Goal: Ask a question

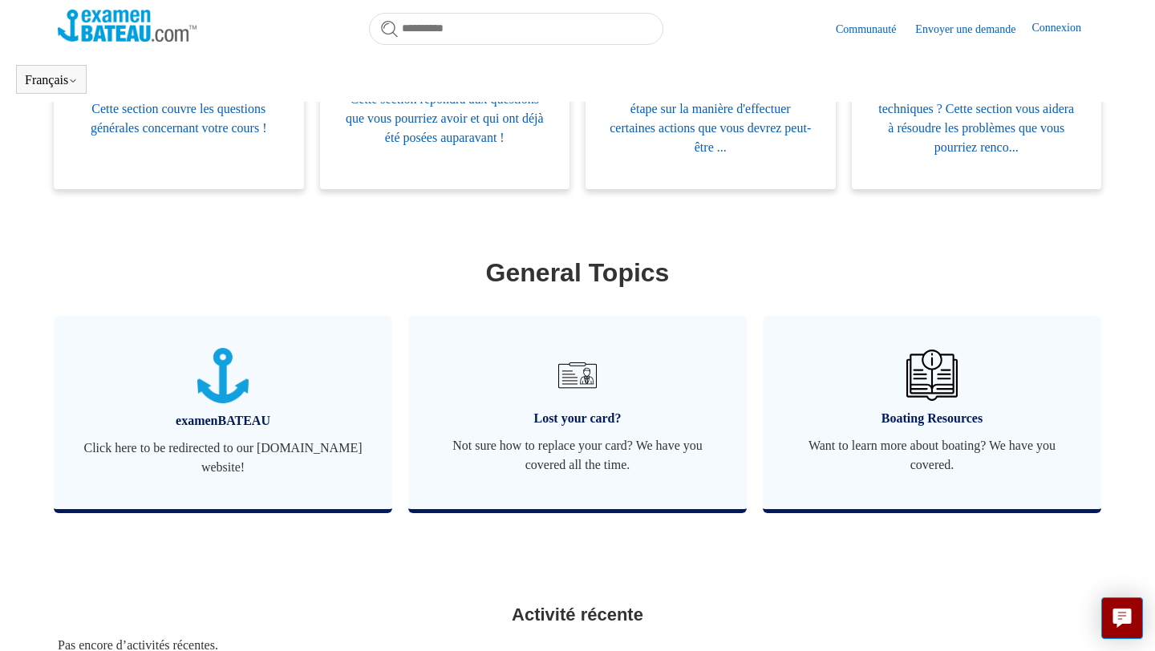
scroll to position [413, 0]
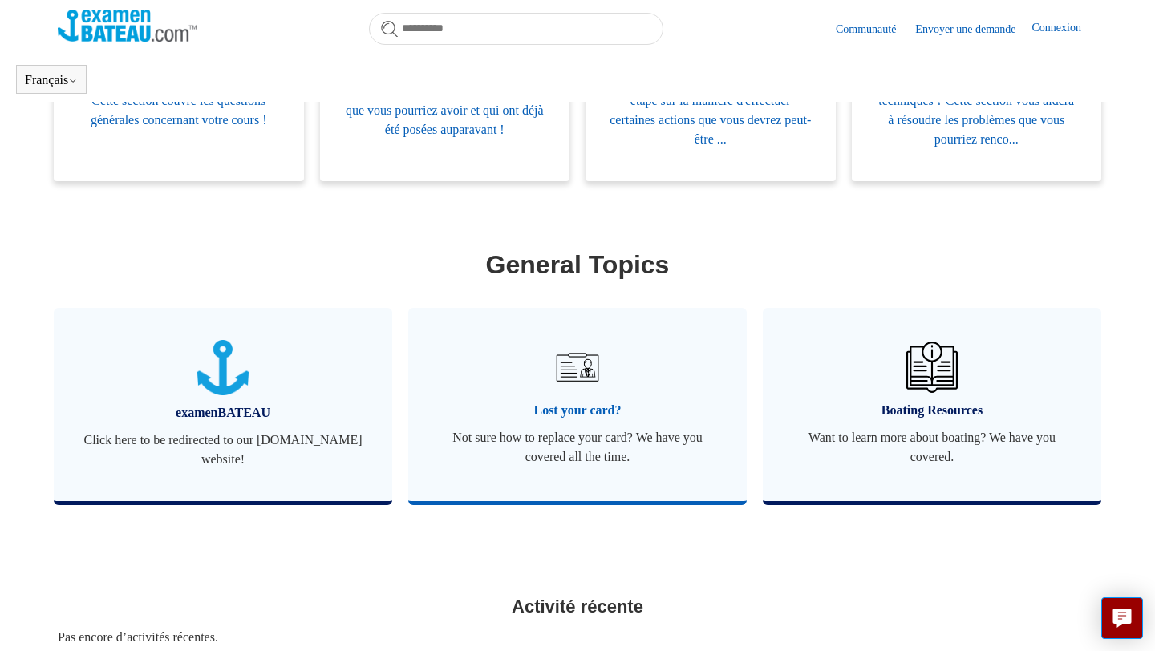
click at [572, 400] on link "Lost your card? Not sure how to replace your card? We have you covered all the …" at bounding box center [577, 404] width 339 height 193
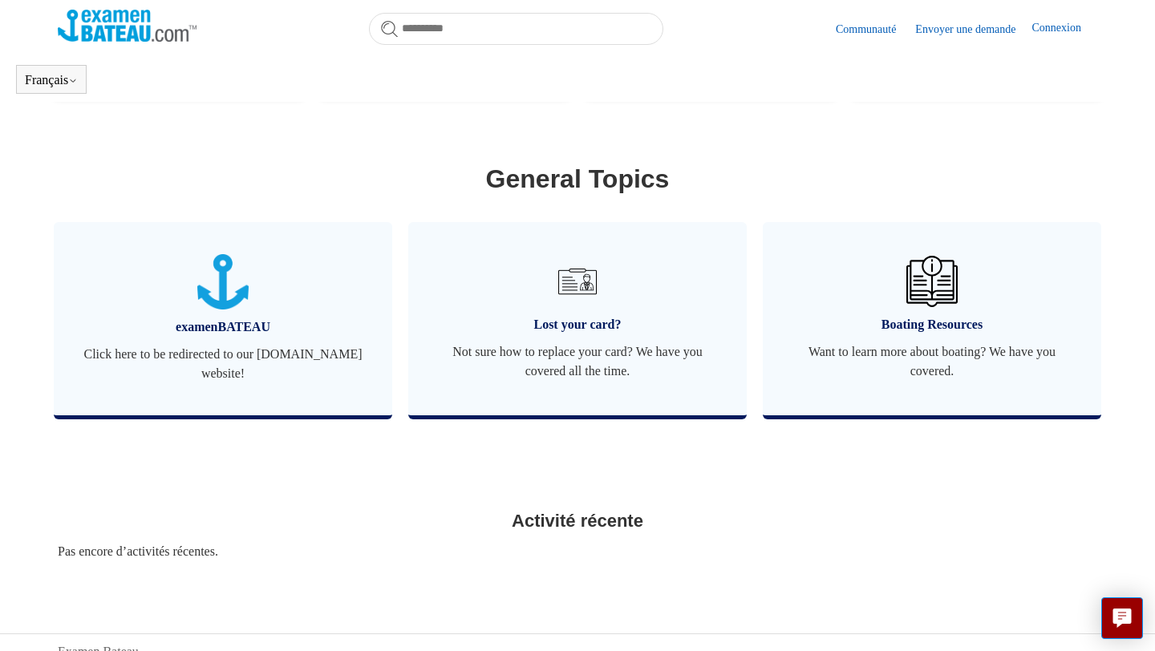
scroll to position [503, 0]
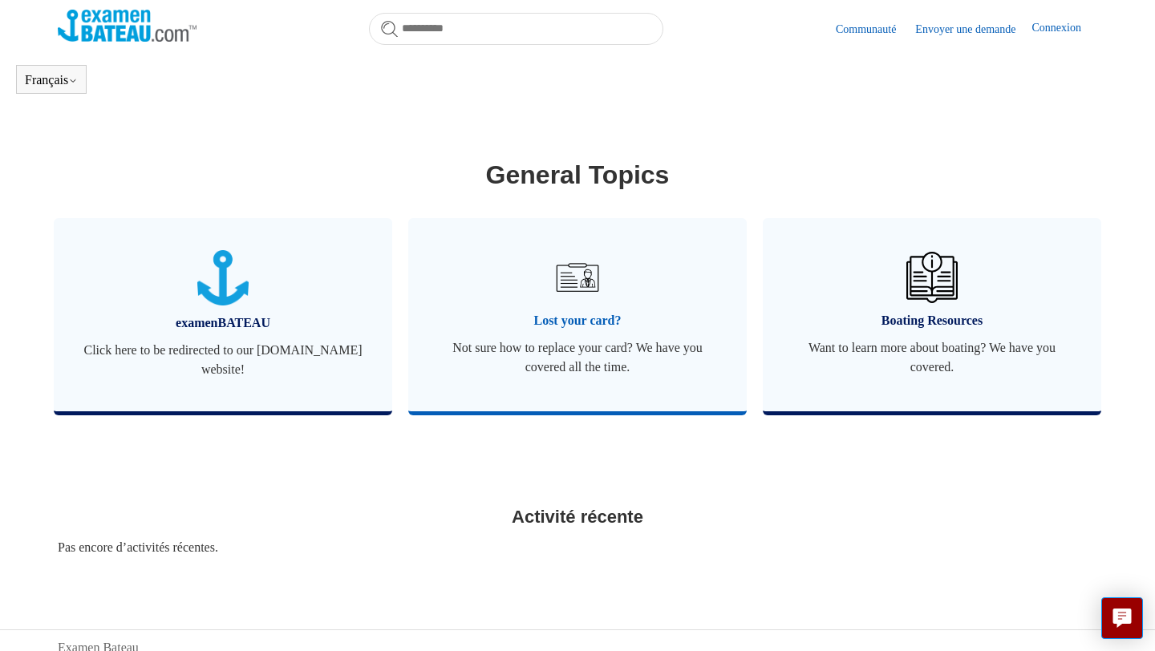
click at [566, 318] on span "Lost your card?" at bounding box center [577, 320] width 290 height 19
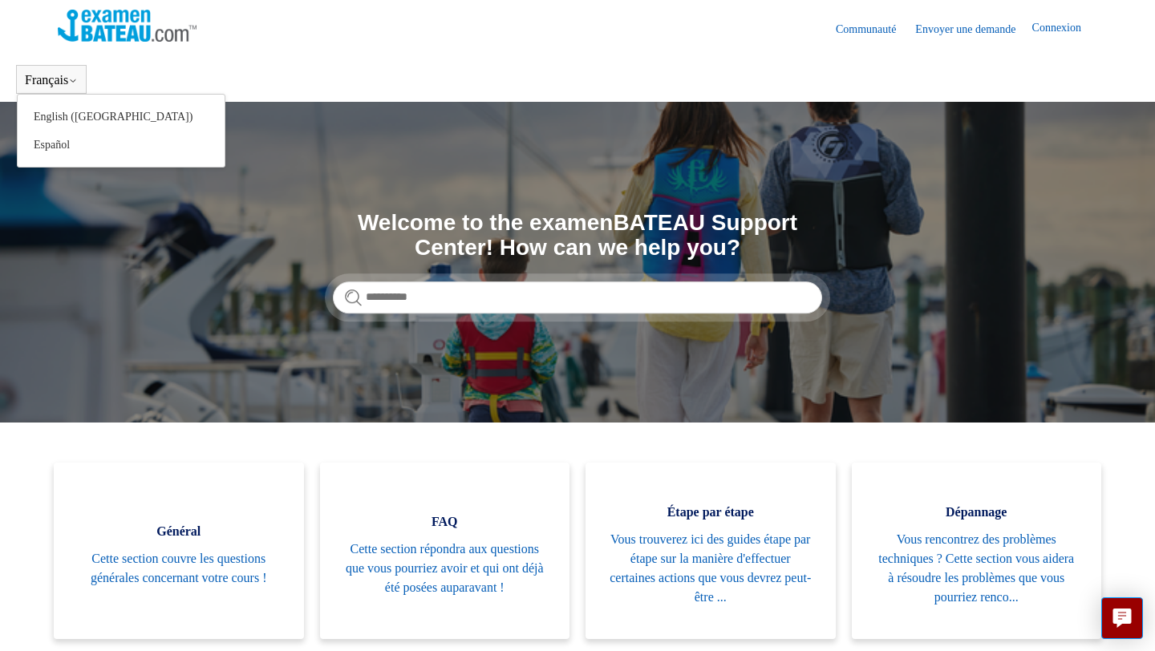
click at [39, 88] on div "Français English (US) Español" at bounding box center [51, 79] width 71 height 29
click at [55, 80] on button "Français" at bounding box center [51, 80] width 53 height 14
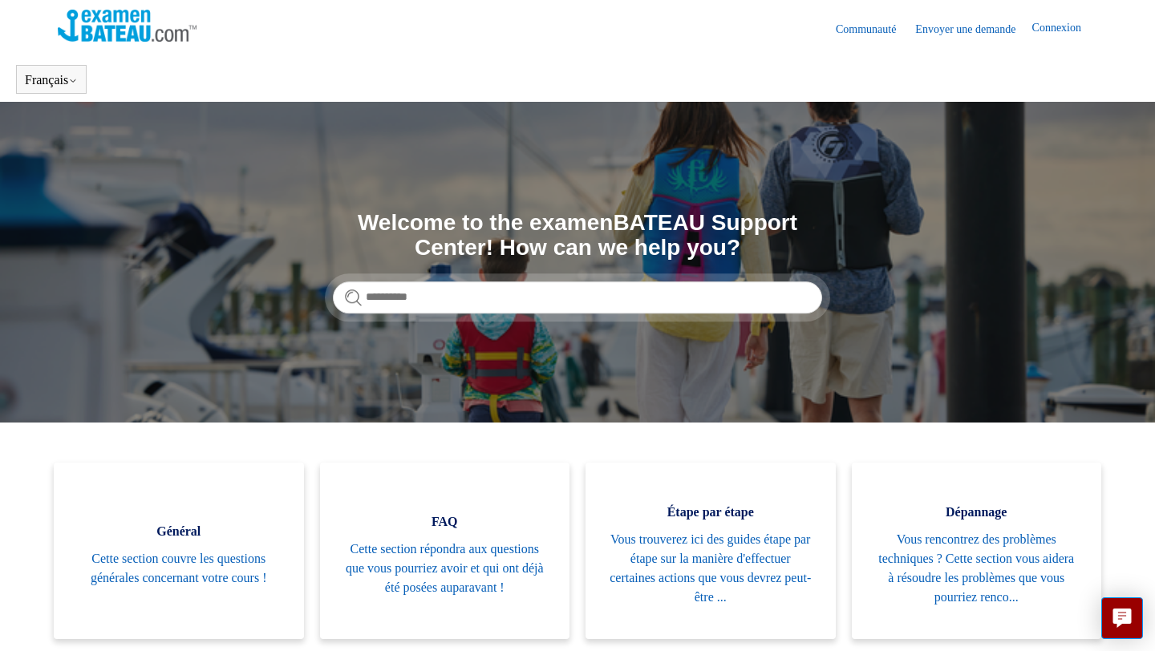
click at [210, 79] on header "Français English (US) Español" at bounding box center [577, 79] width 1155 height 45
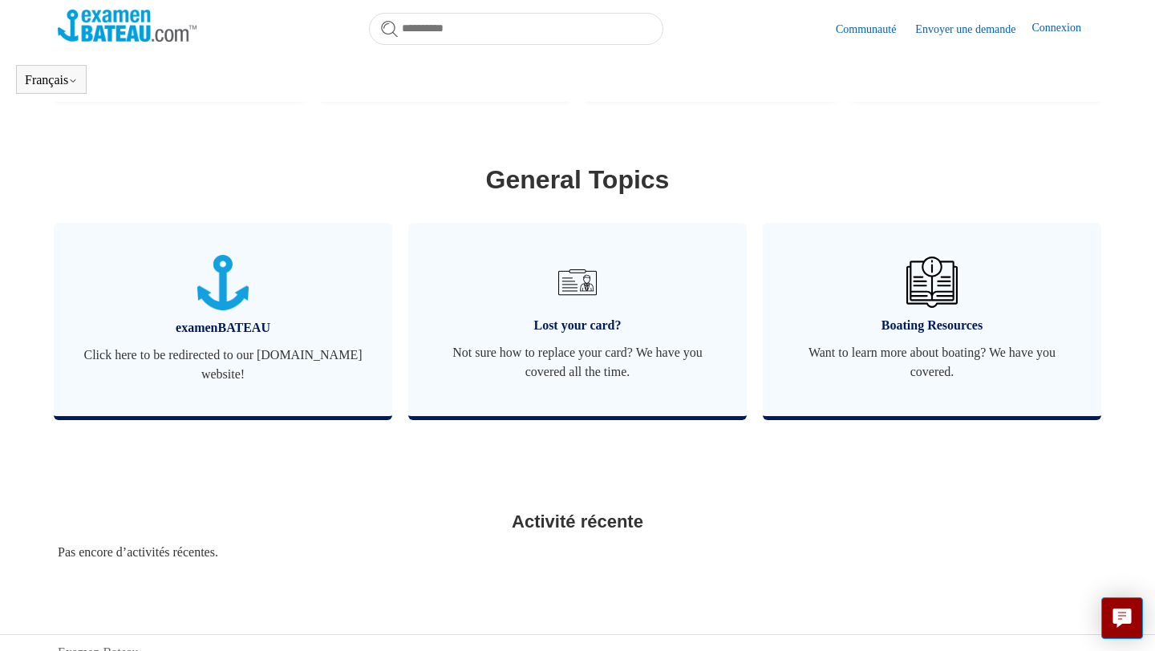
scroll to position [548, 0]
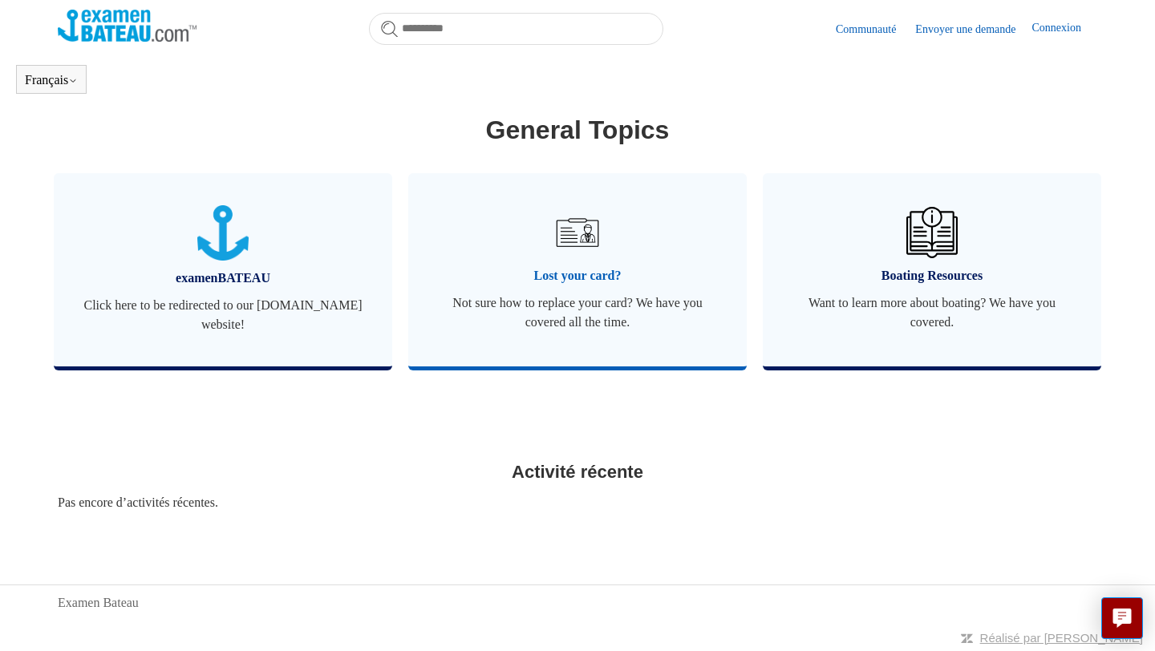
click at [593, 323] on span "Not sure how to replace your card? We have you covered all the time." at bounding box center [577, 313] width 290 height 39
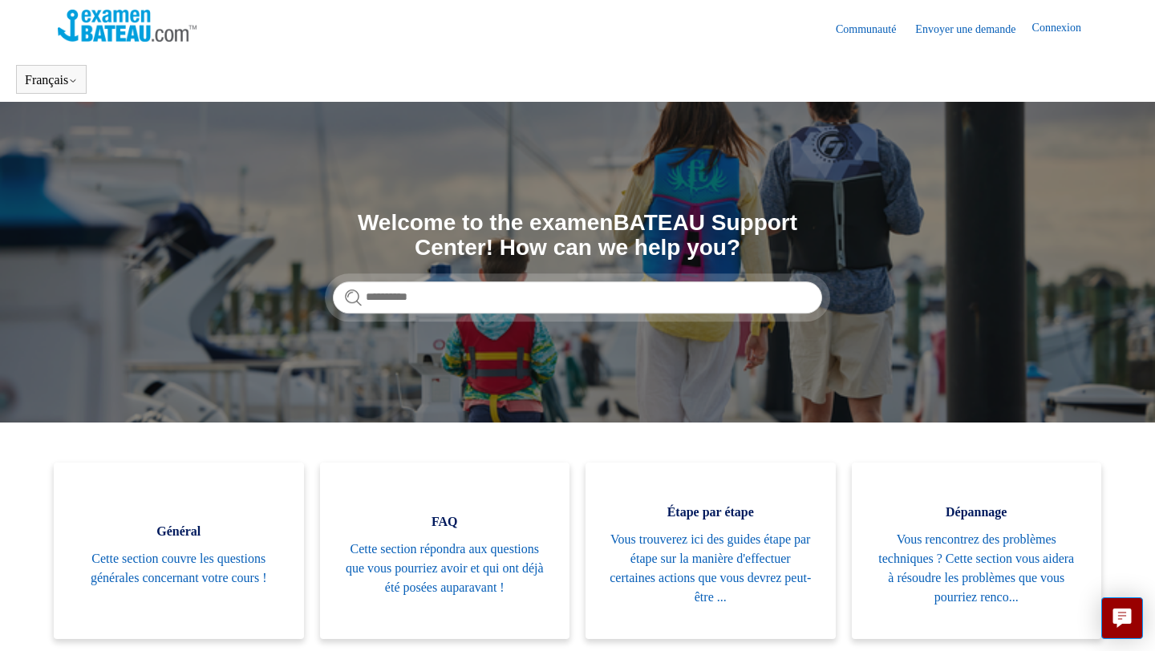
click at [951, 25] on link "Envoyer une demande" at bounding box center [973, 29] width 116 height 17
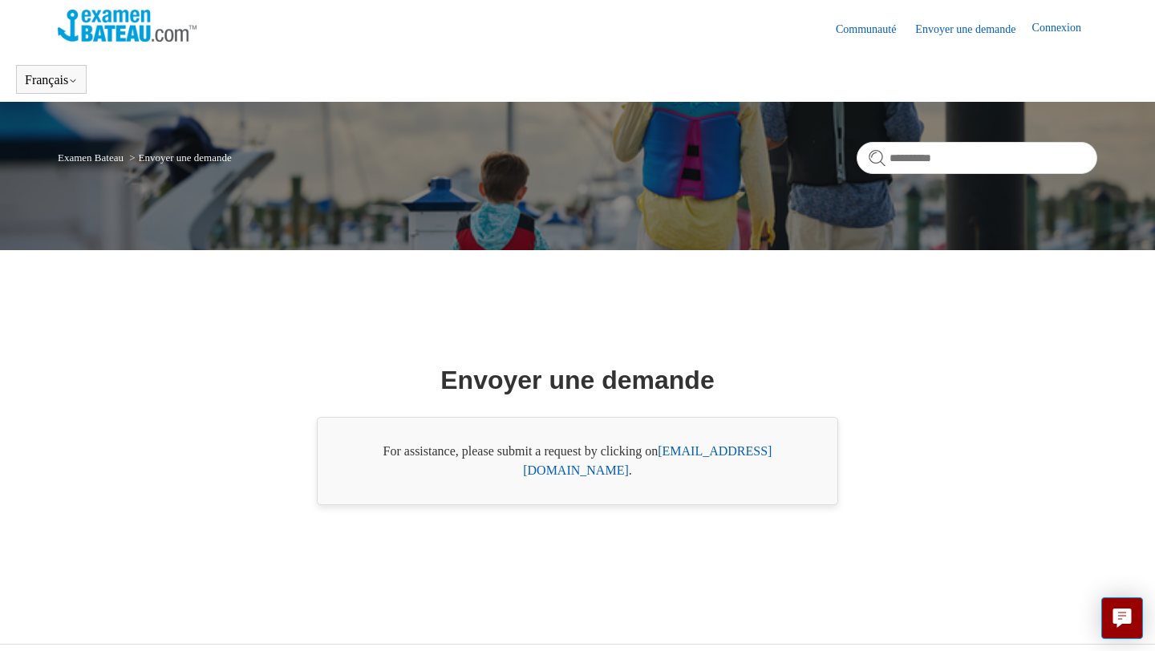
click at [718, 464] on link "[EMAIL_ADDRESS][DOMAIN_NAME]" at bounding box center [647, 460] width 249 height 33
